Goal: Task Accomplishment & Management: Use online tool/utility

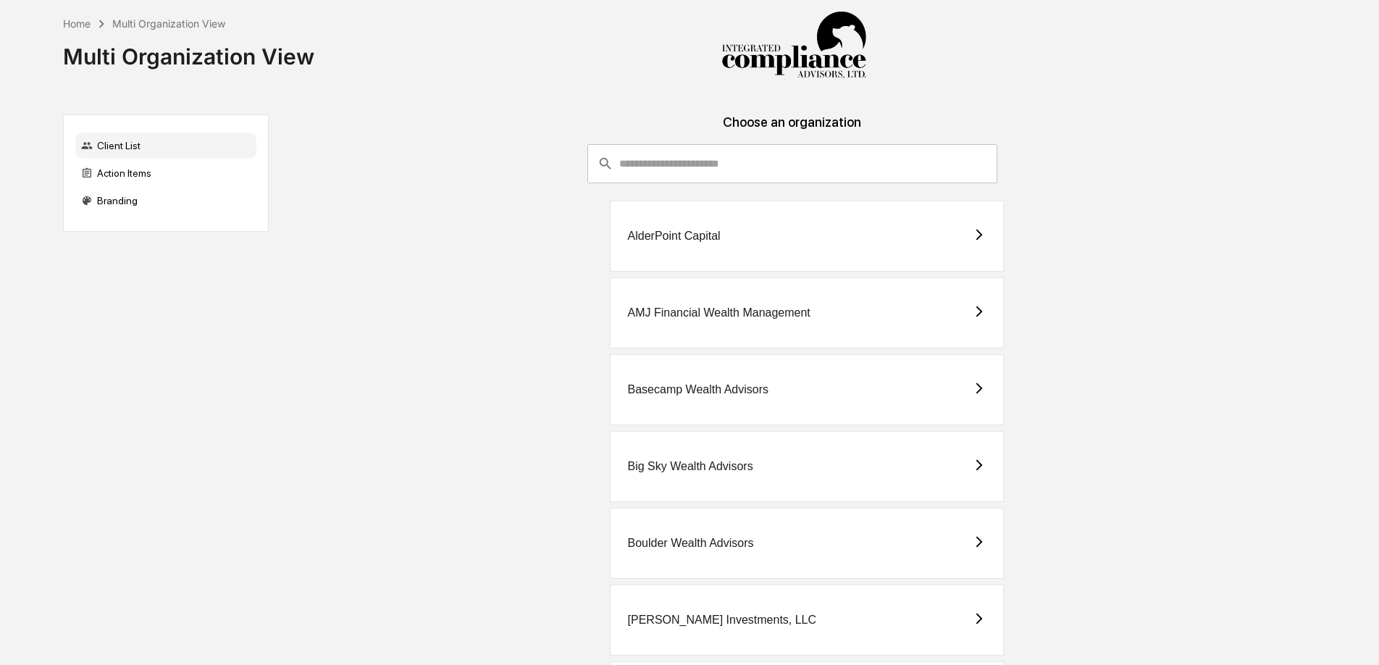
click at [170, 156] on div "Client List" at bounding box center [165, 146] width 181 height 26
click at [163, 167] on div "Action Items" at bounding box center [165, 173] width 181 height 26
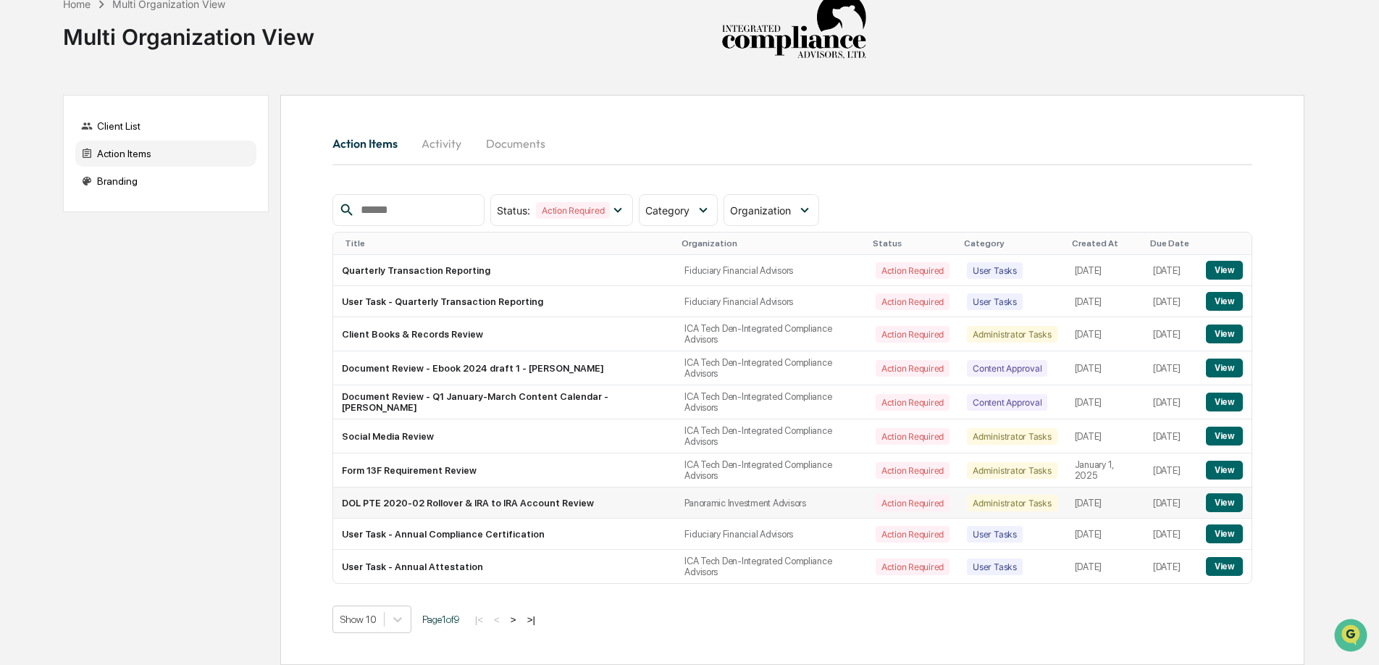
scroll to position [15, 0]
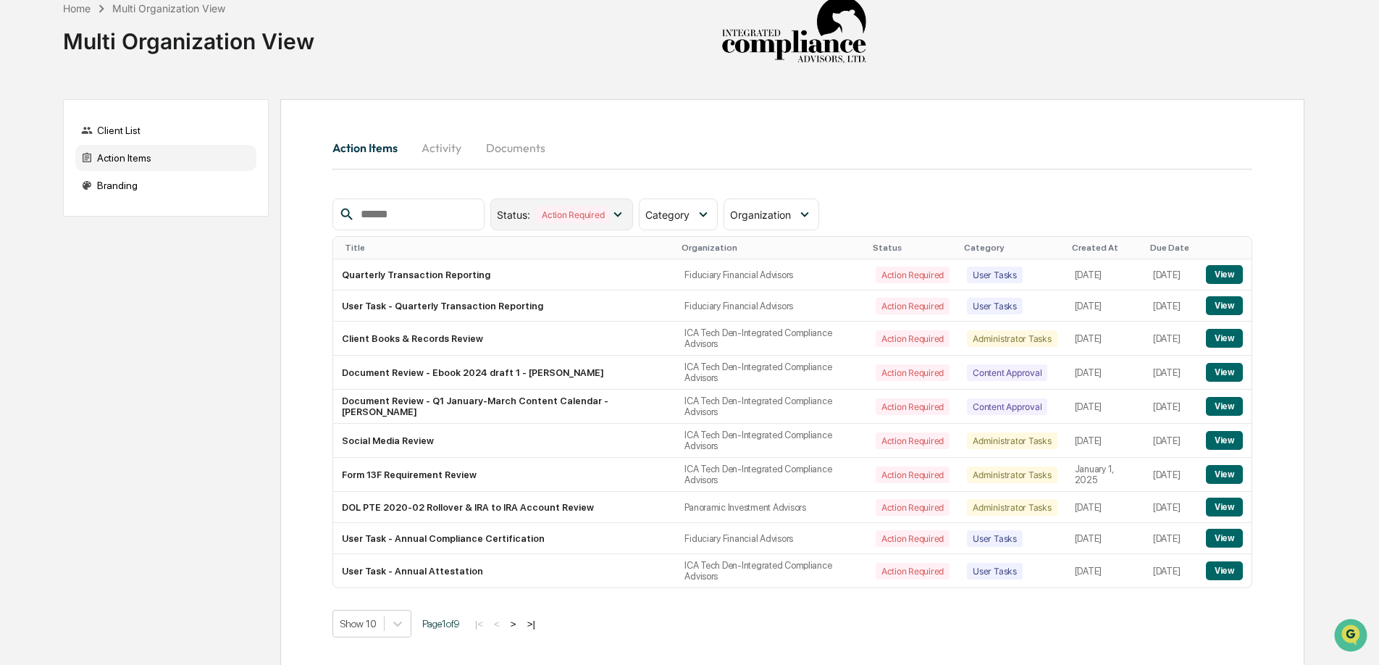
click at [621, 209] on icon at bounding box center [618, 214] width 16 height 16
click at [677, 217] on span "Category" at bounding box center [667, 215] width 44 height 12
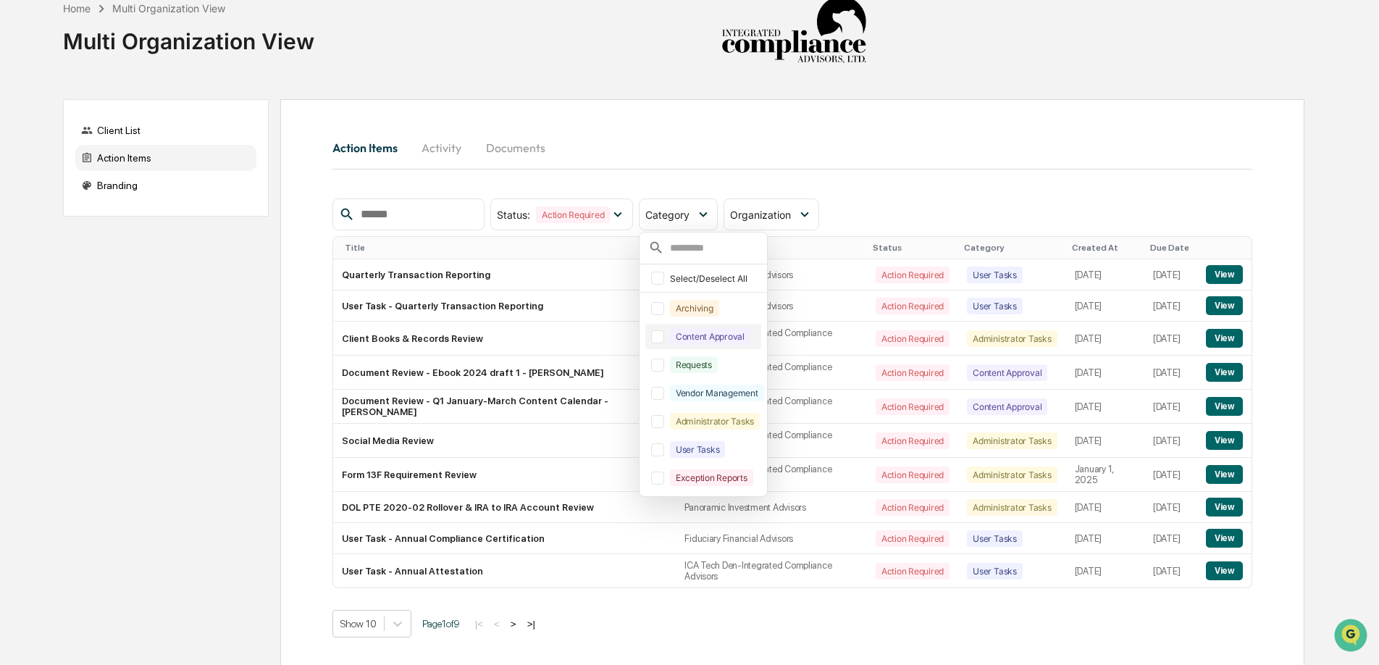
click at [661, 339] on div at bounding box center [657, 336] width 13 height 13
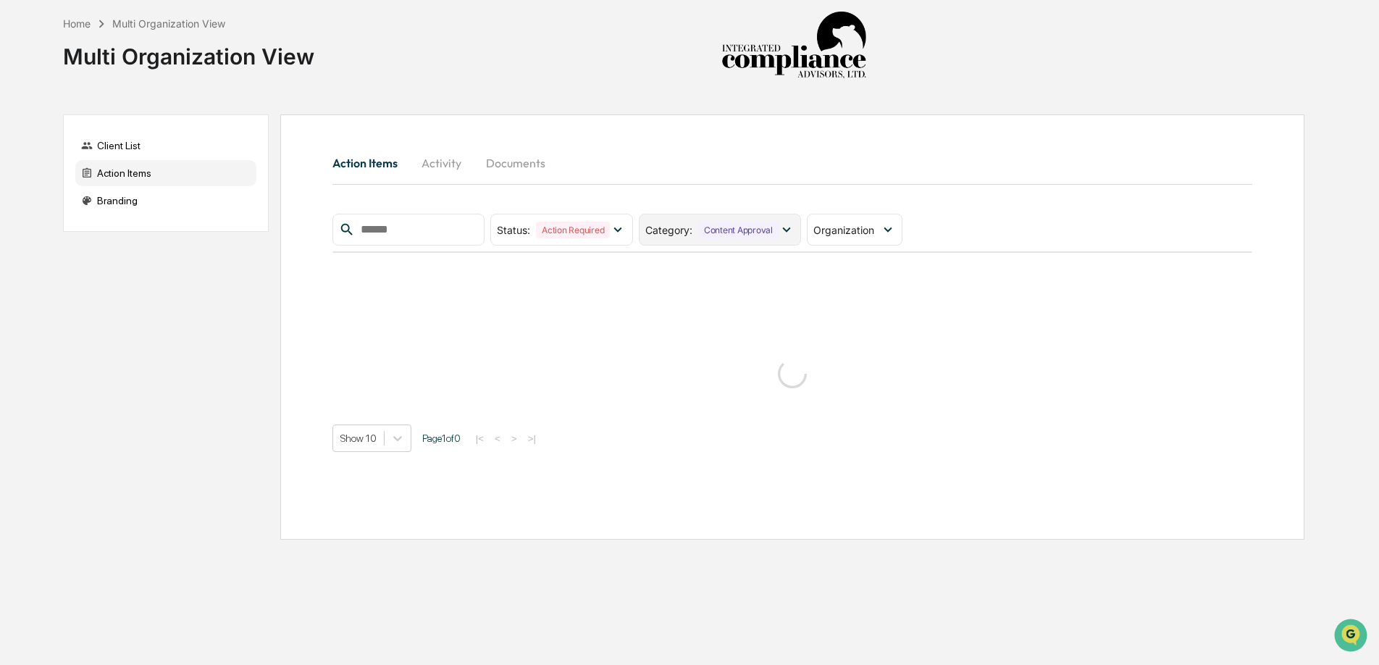
click at [703, 240] on div "Category : Content Approval" at bounding box center [720, 230] width 162 height 32
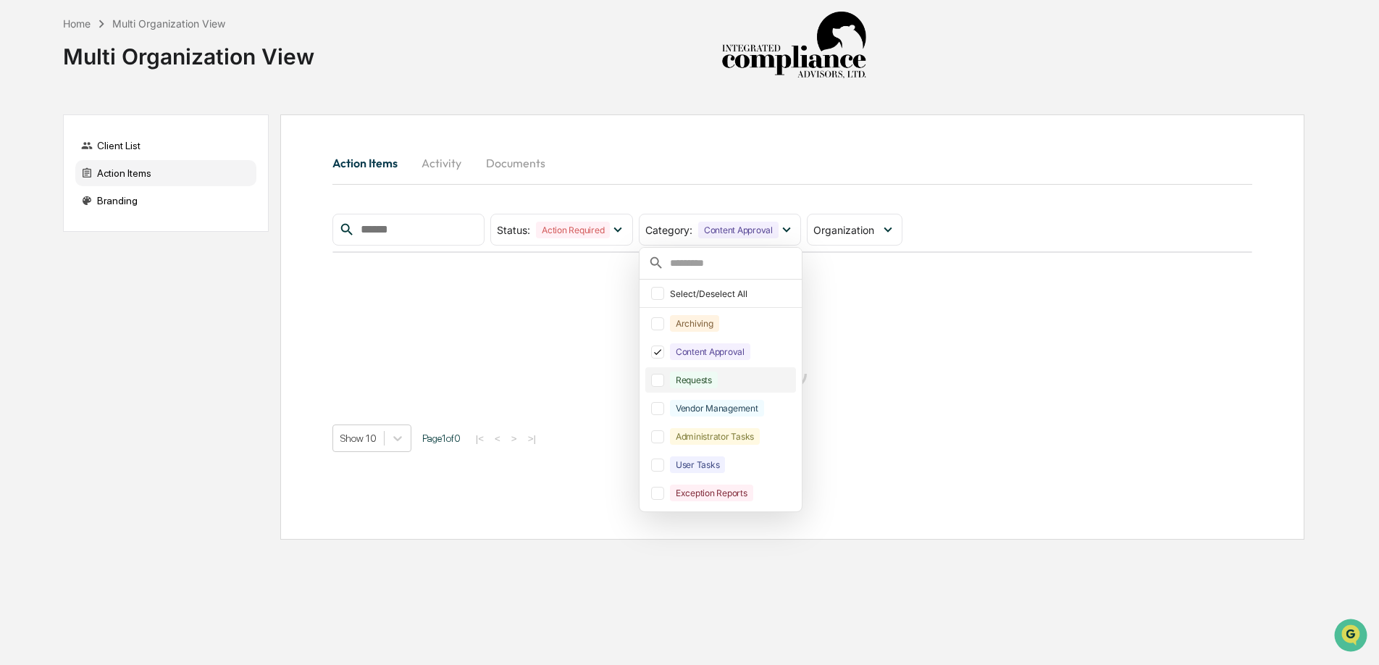
click at [664, 382] on div at bounding box center [657, 380] width 13 height 13
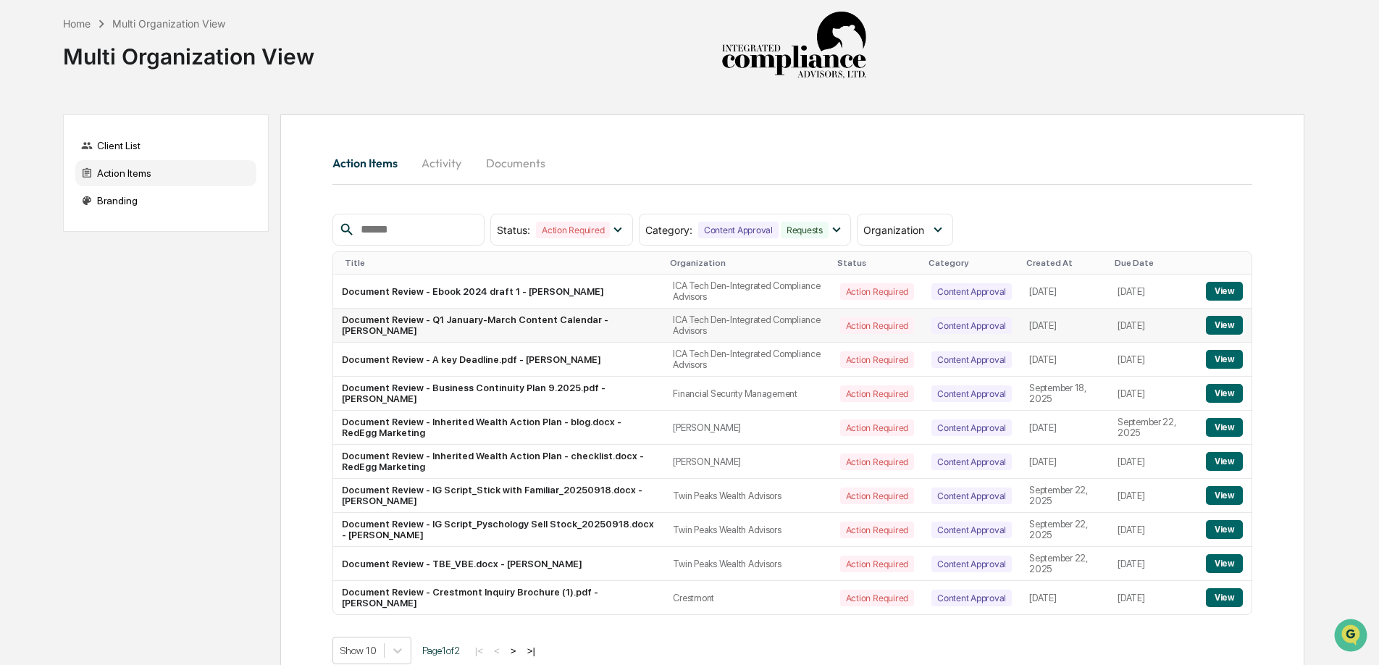
scroll to position [46, 0]
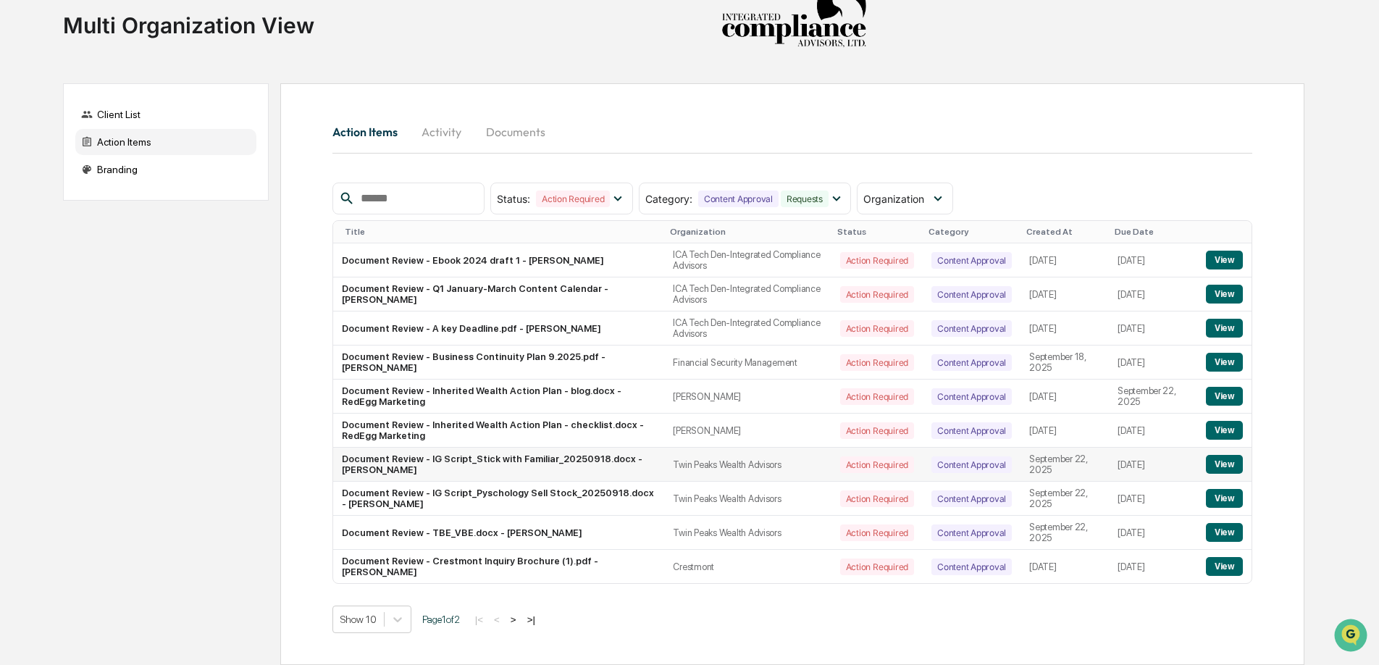
click at [1218, 458] on button "View" at bounding box center [1224, 464] width 37 height 19
